Goal: Information Seeking & Learning: Learn about a topic

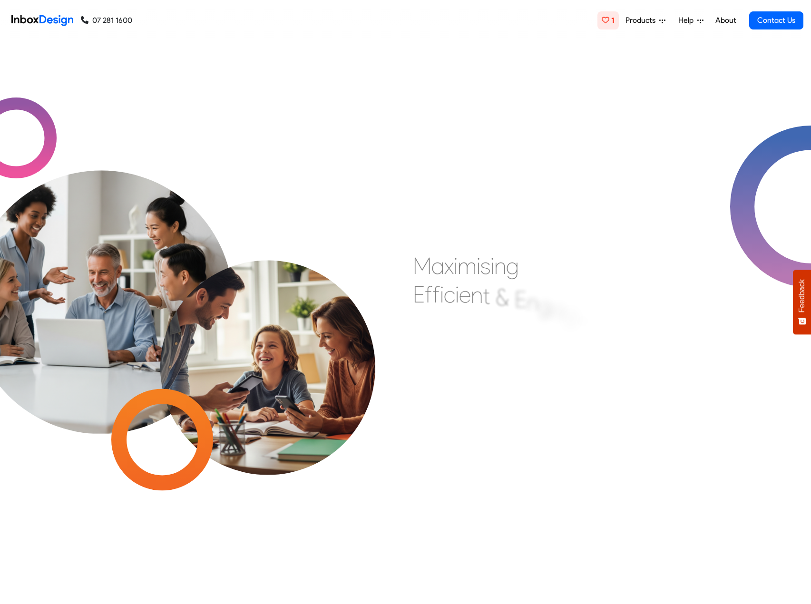
click at [645, 23] on span "Products" at bounding box center [643, 20] width 34 height 11
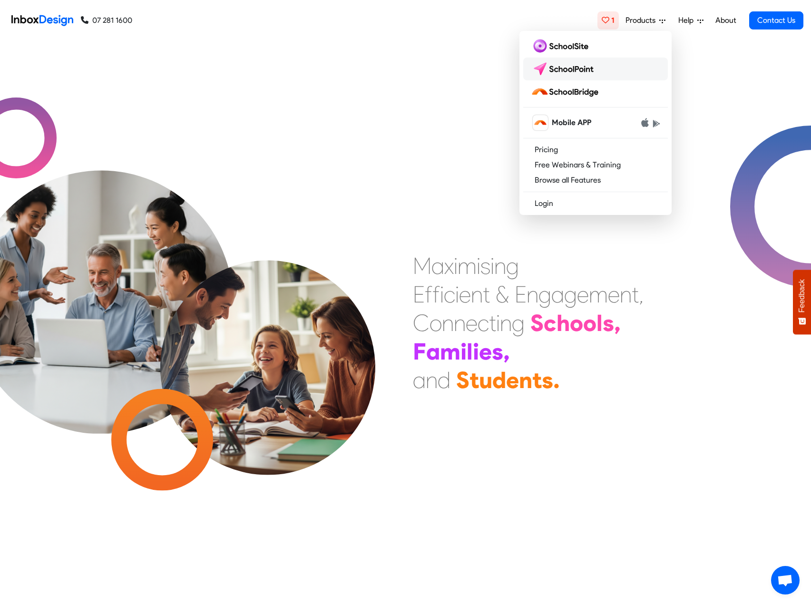
click at [562, 72] on img at bounding box center [564, 68] width 67 height 15
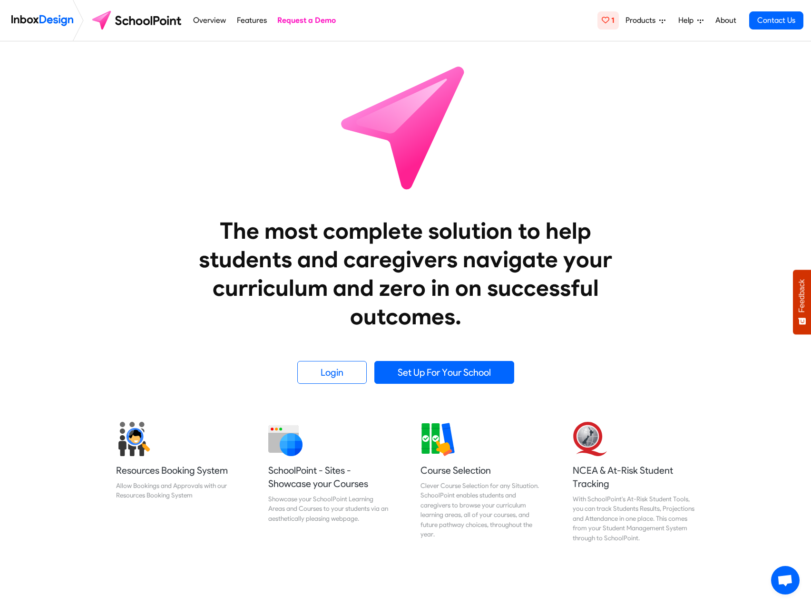
click at [394, 108] on img at bounding box center [405, 126] width 171 height 171
drag, startPoint x: 514, startPoint y: 138, endPoint x: 566, endPoint y: 167, distance: 59.2
click at [516, 139] on div "The most complete solution to help students and caregivers navigate your curric…" at bounding box center [405, 212] width 609 height 343
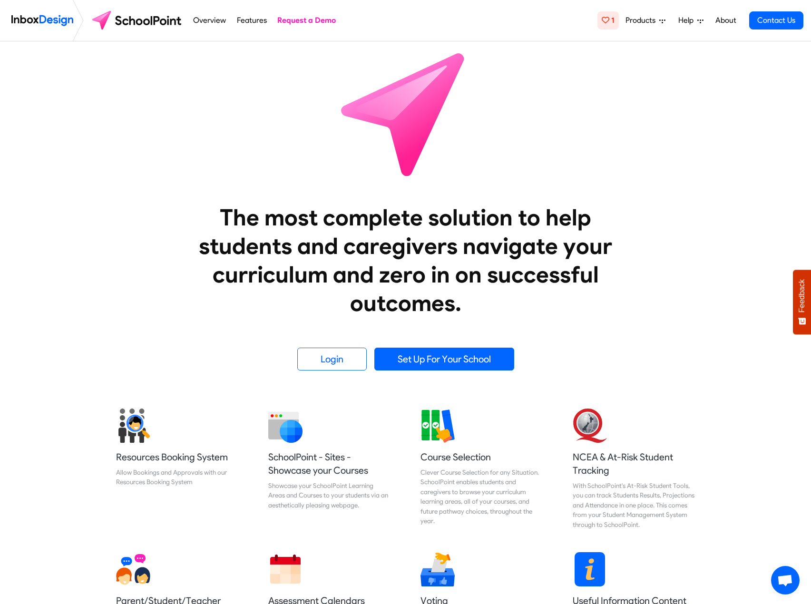
scroll to position [28, 0]
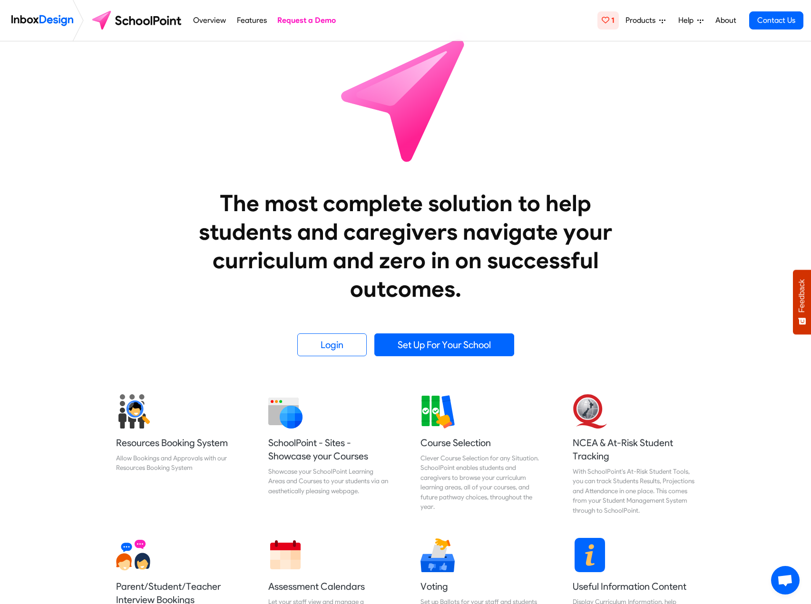
drag, startPoint x: 632, startPoint y: 118, endPoint x: 671, endPoint y: 152, distance: 51.6
click at [636, 118] on div "The most complete solution to help students and caregivers navigate your curric…" at bounding box center [405, 185] width 609 height 343
